Goal: Obtain resource: Obtain resource

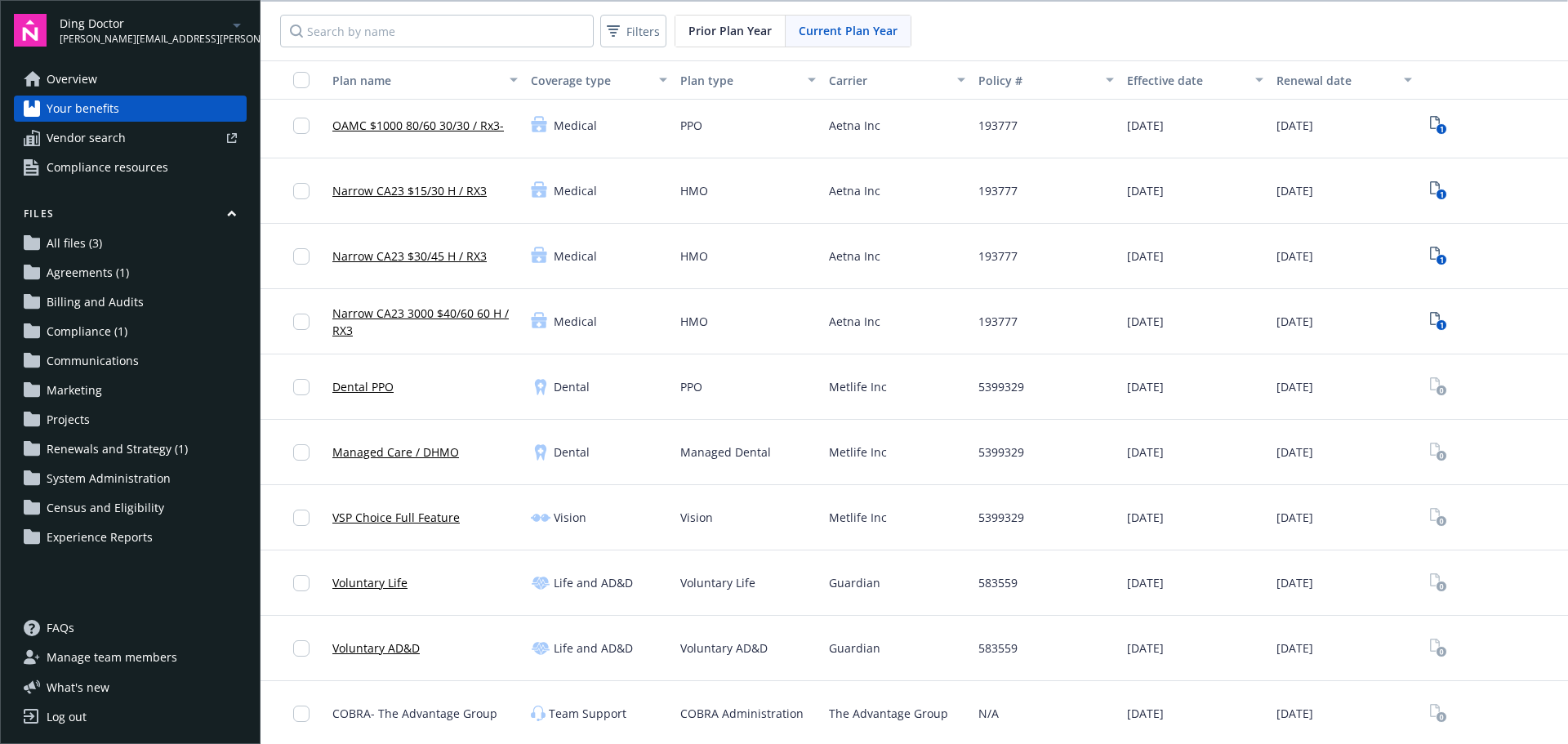
scroll to position [7, 0]
click at [89, 361] on span "Communications" at bounding box center [92, 361] width 92 height 26
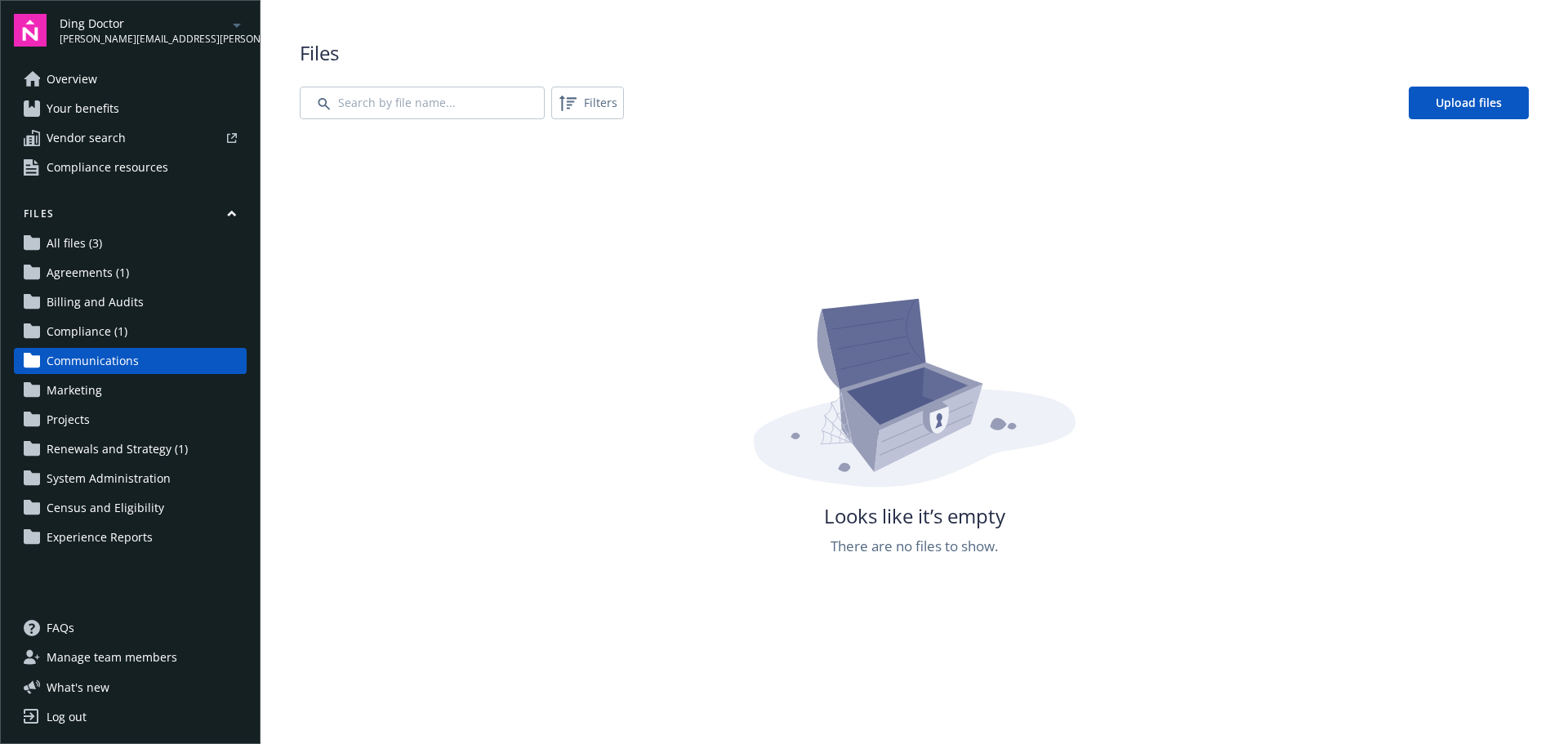
click at [92, 445] on span "Renewals and Strategy (1)" at bounding box center [117, 449] width 141 height 26
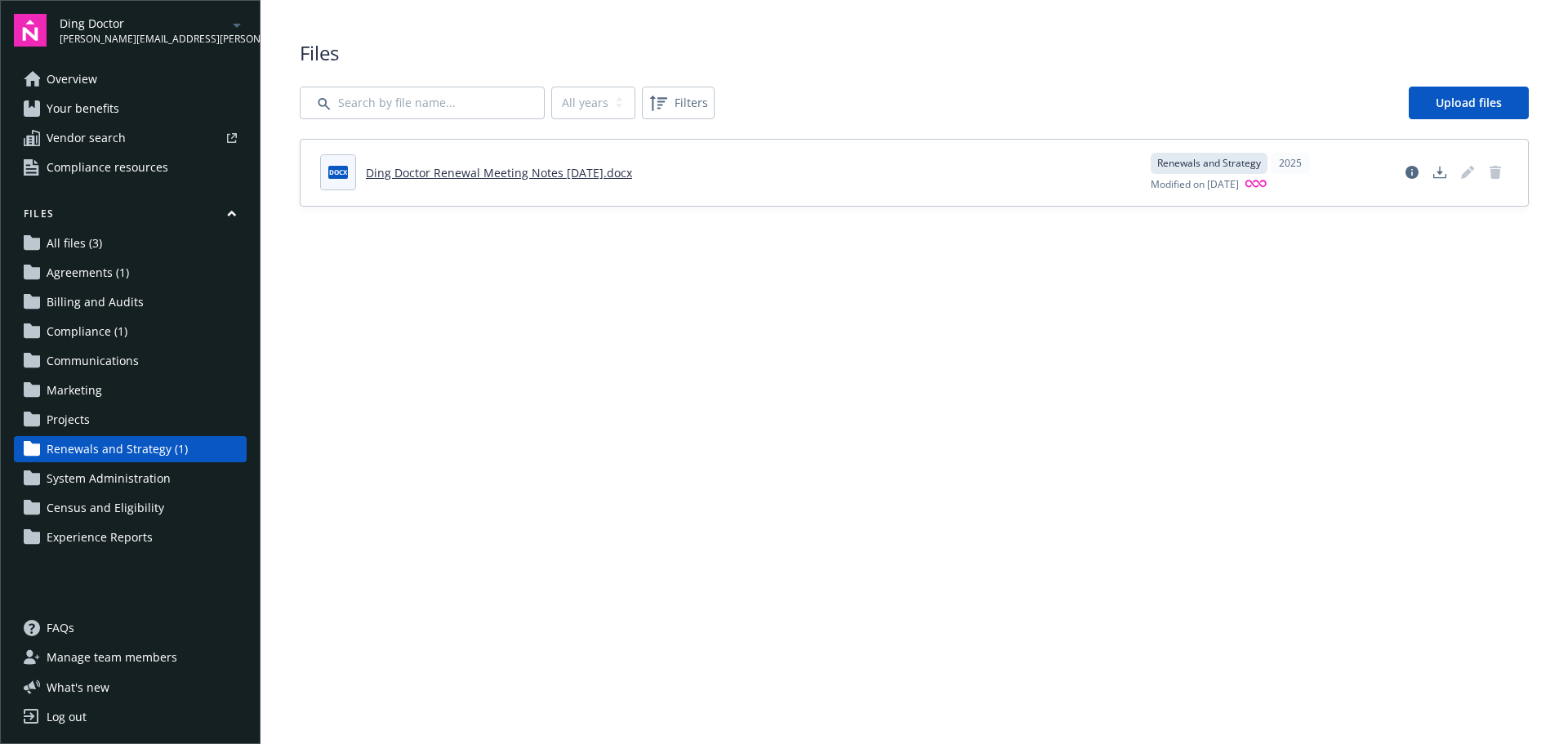
click at [196, 25] on span "Ding Doctor" at bounding box center [144, 23] width 167 height 17
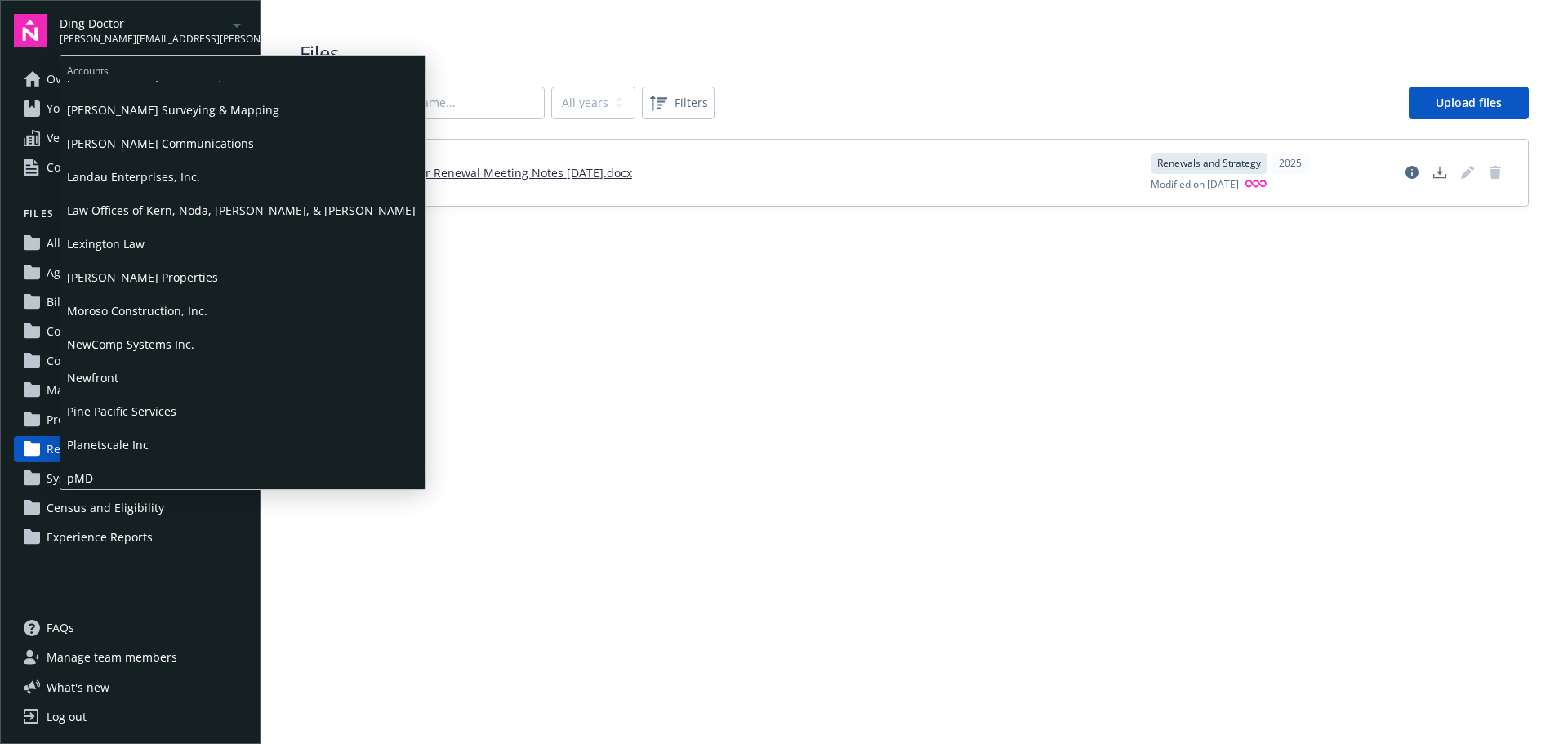
scroll to position [571, 0]
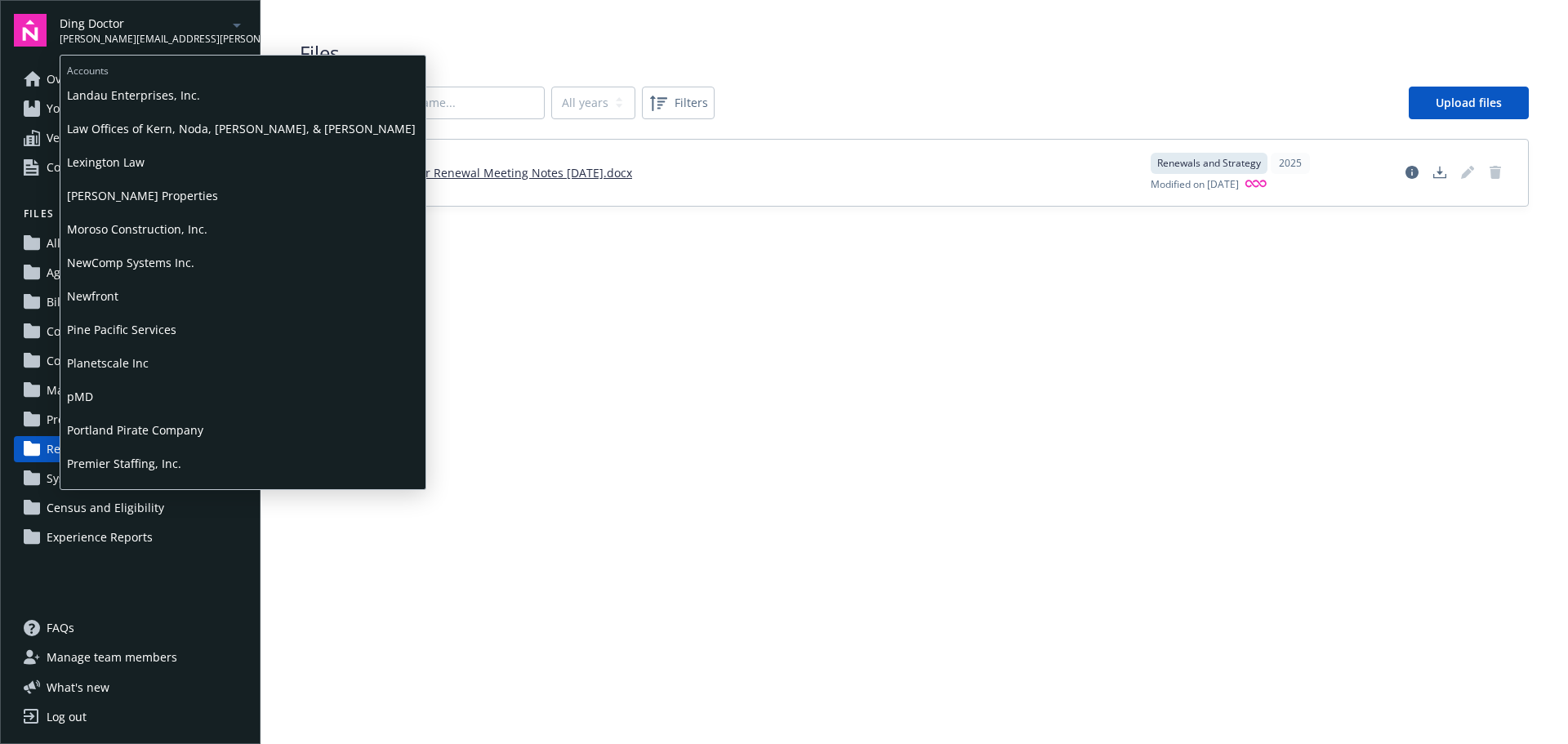
click at [123, 364] on span "Planetscale Inc" at bounding box center [243, 363] width 352 height 33
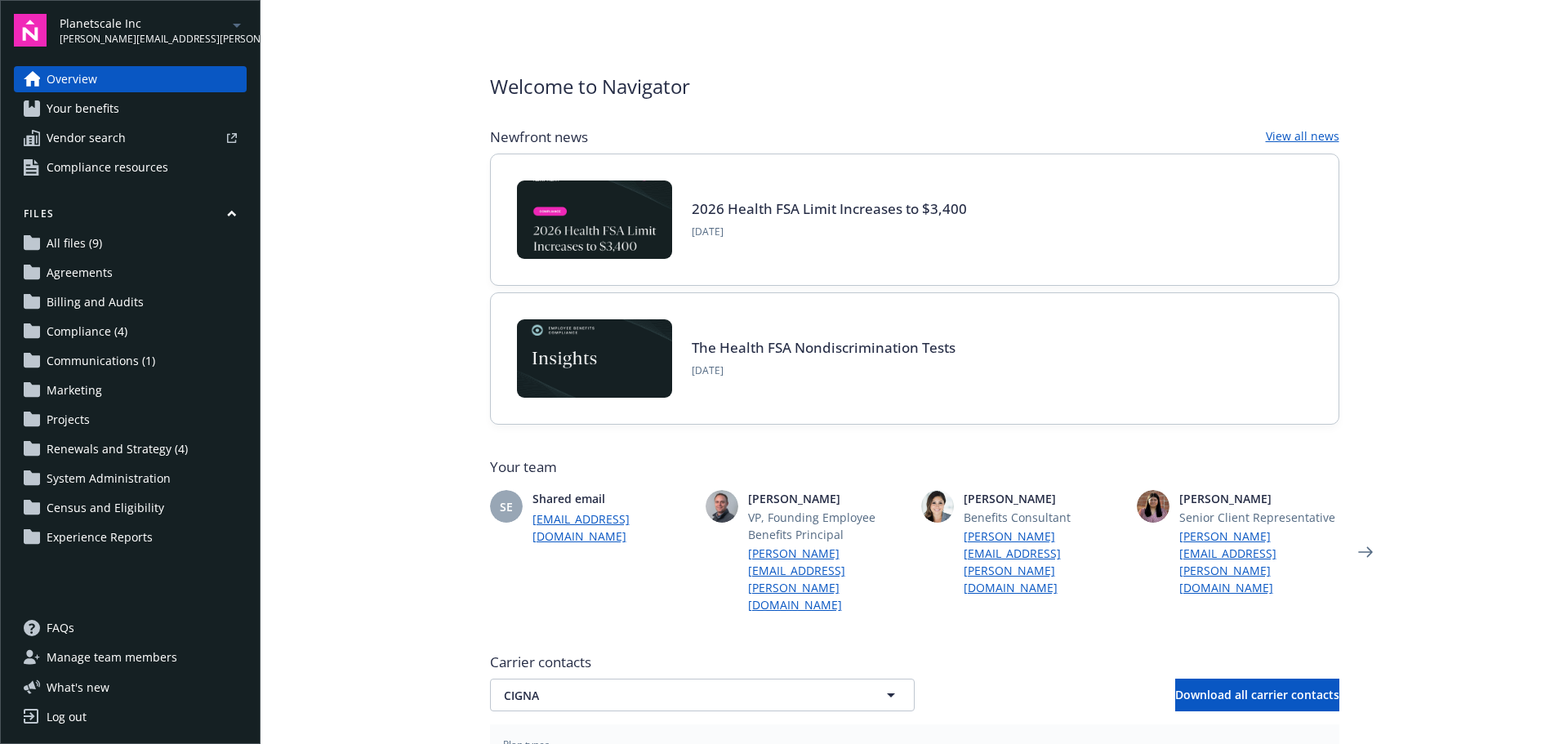
click at [125, 441] on span "Renewals and Strategy (4)" at bounding box center [117, 449] width 141 height 26
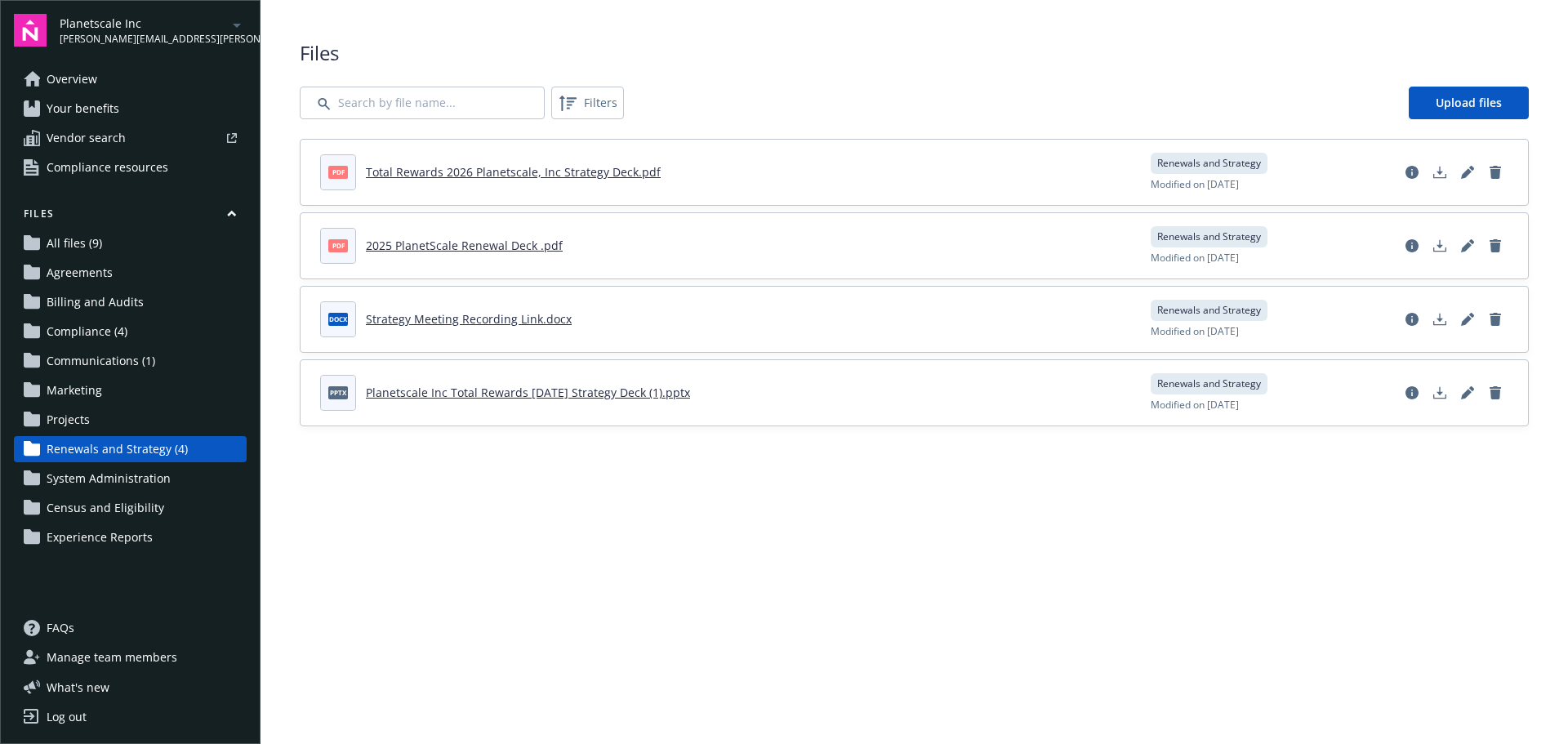
click at [615, 174] on link "Total Rewards 2026 Planetscale, Inc Strategy Deck.pdf" at bounding box center [513, 172] width 295 height 16
